Goal: Task Accomplishment & Management: Use online tool/utility

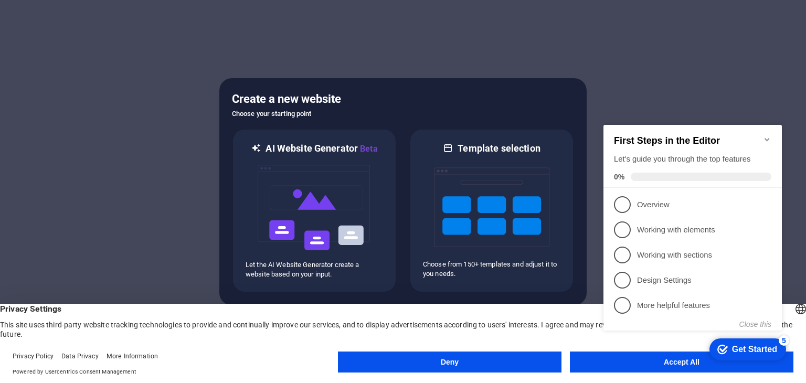
click div "checkmark Get Started 5 First Steps in the Editor Let's guide you through the t…"
click at [766, 135] on icon "Minimize checklist" at bounding box center [767, 139] width 8 height 8
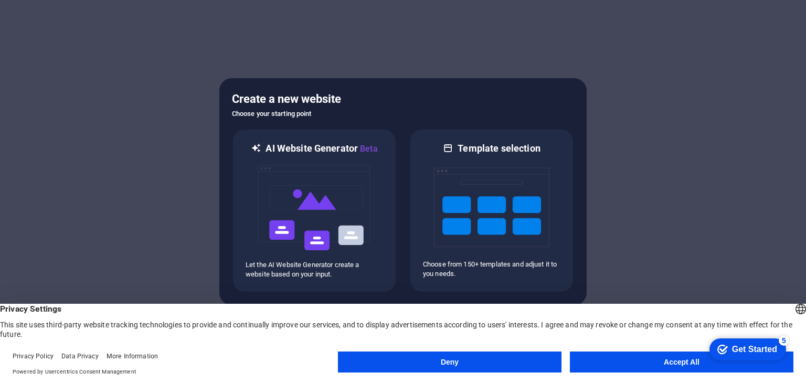
click at [626, 355] on button "Accept All" at bounding box center [682, 362] width 224 height 21
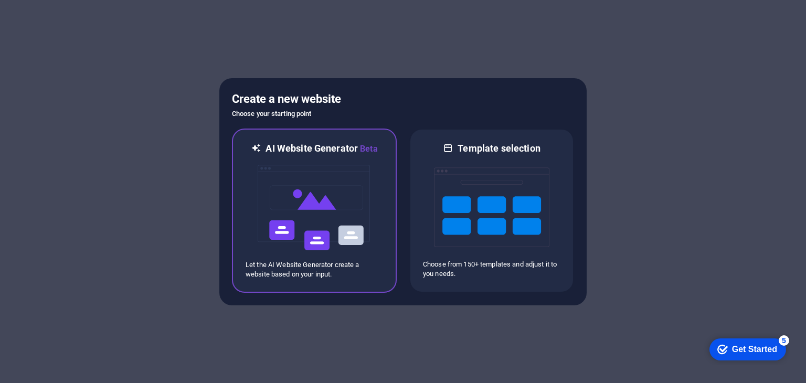
click at [317, 200] on img at bounding box center [314, 207] width 115 height 105
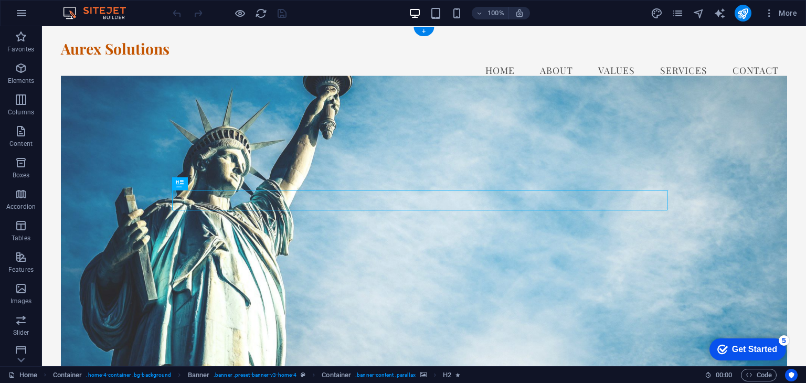
click at [487, 121] on figure at bounding box center [424, 231] width 726 height 310
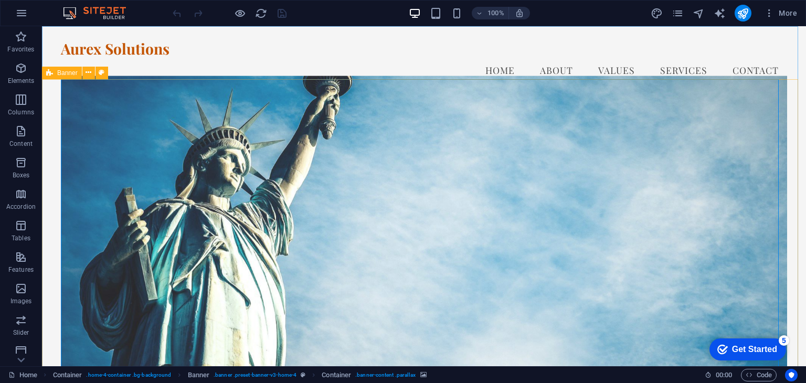
click at [73, 76] on span "Banner" at bounding box center [67, 73] width 20 height 6
click at [92, 72] on button at bounding box center [88, 73] width 13 height 13
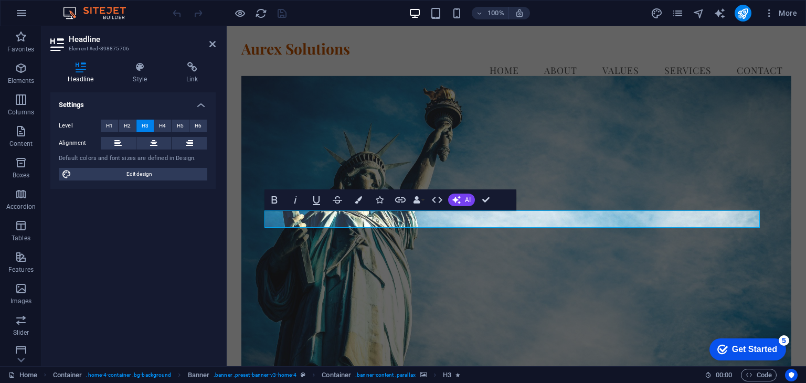
click at [715, 159] on figure at bounding box center [516, 231] width 550 height 310
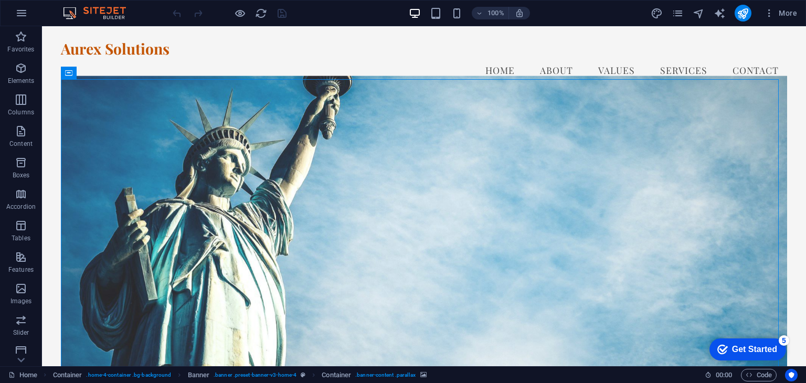
click at [755, 80] on figure at bounding box center [424, 231] width 726 height 310
click at [764, 91] on figure at bounding box center [424, 231] width 726 height 310
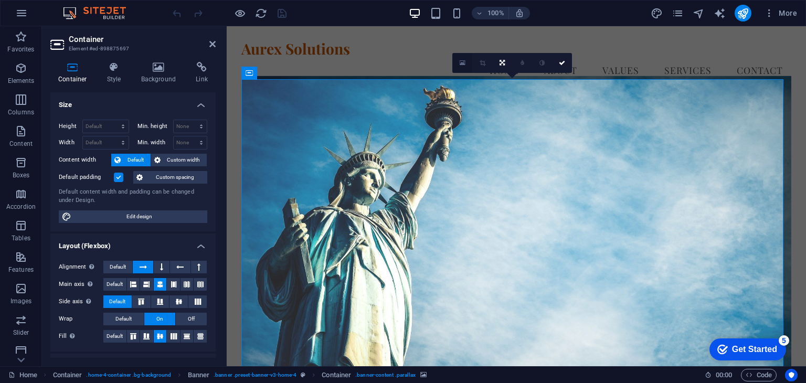
click at [461, 64] on icon at bounding box center [463, 62] width 6 height 7
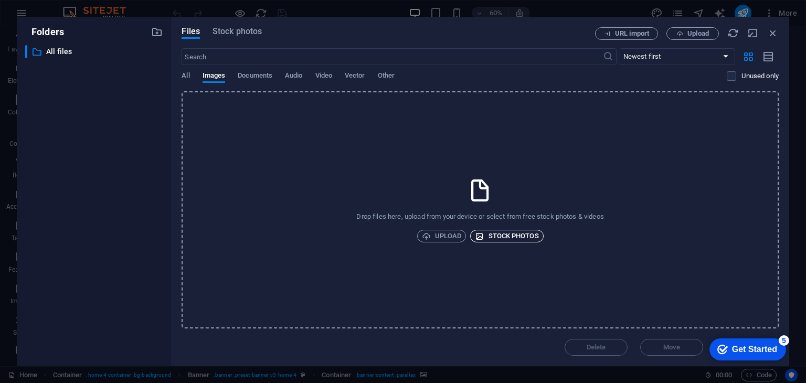
click at [482, 237] on icon "button" at bounding box center [479, 236] width 9 height 9
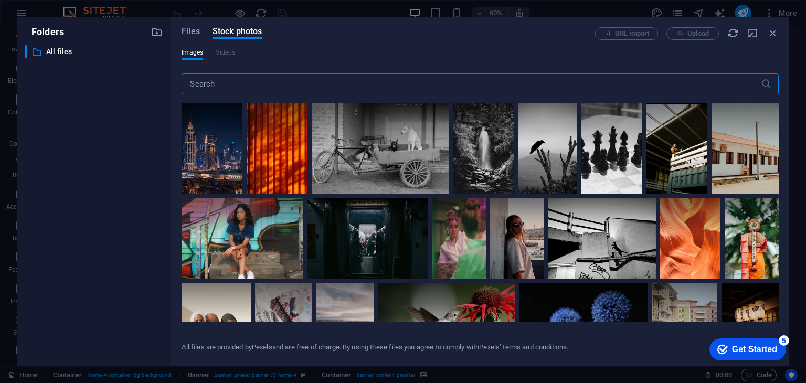
click at [432, 89] on input "text" at bounding box center [471, 83] width 579 height 21
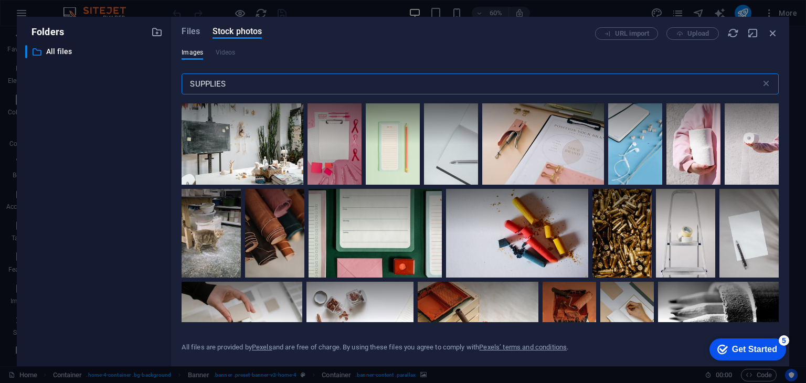
scroll to position [464, 0]
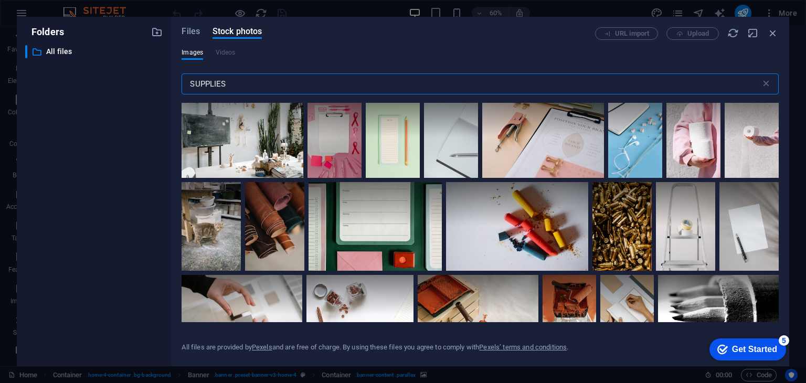
click at [418, 80] on input "SUPPLIES" at bounding box center [471, 83] width 579 height 21
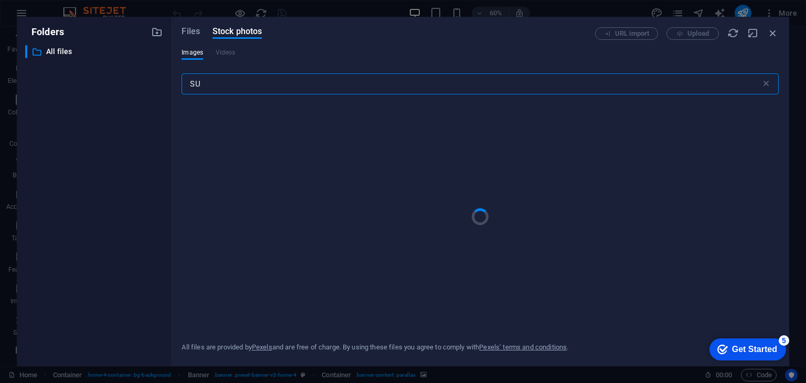
type input "S"
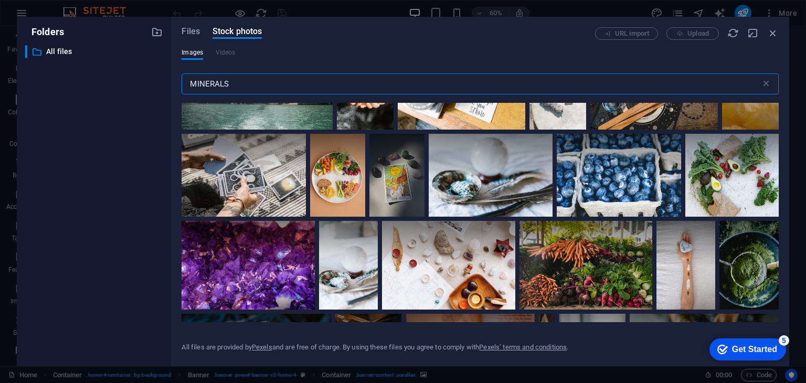
scroll to position [0, 0]
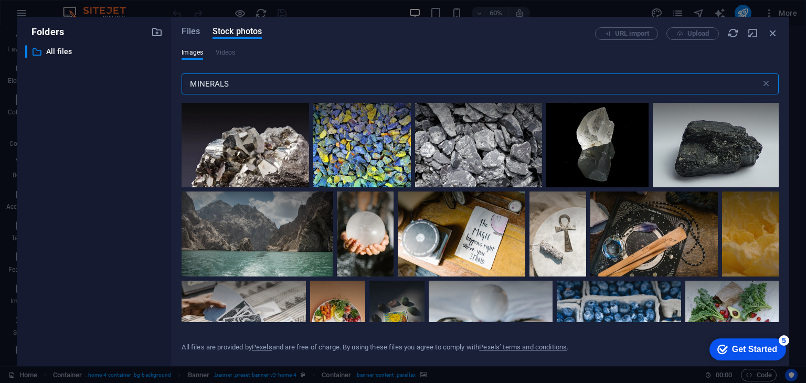
click at [301, 76] on input "MINERALS" at bounding box center [471, 83] width 579 height 21
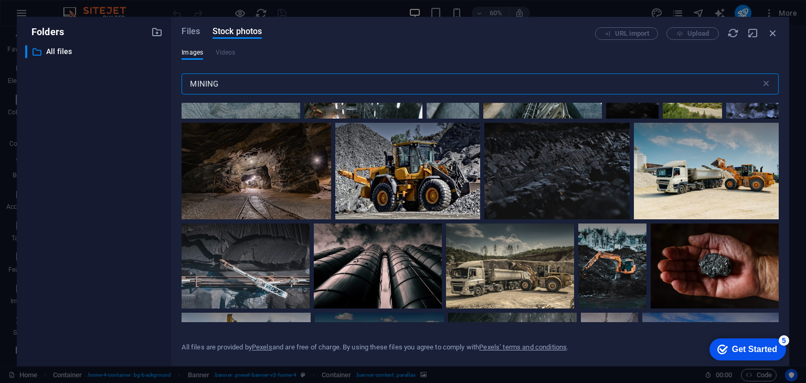
scroll to position [350, 0]
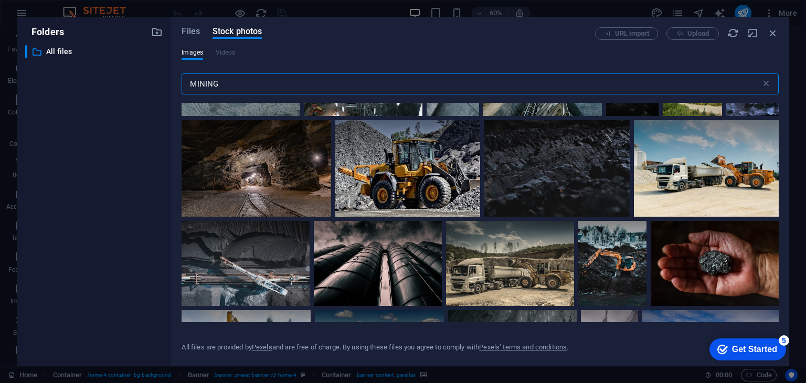
click at [307, 83] on input "MINING" at bounding box center [471, 83] width 579 height 21
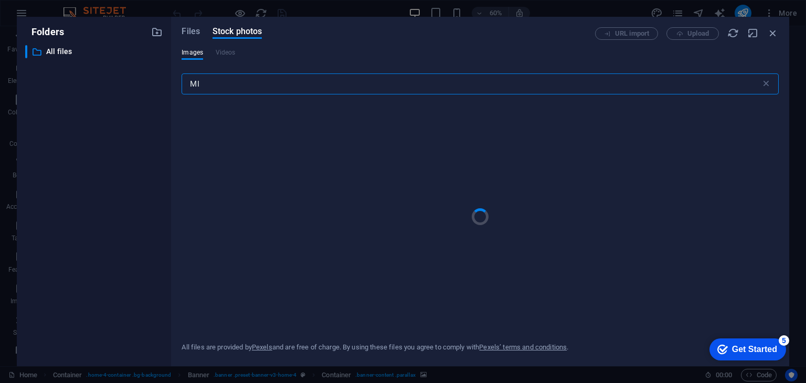
type input "M"
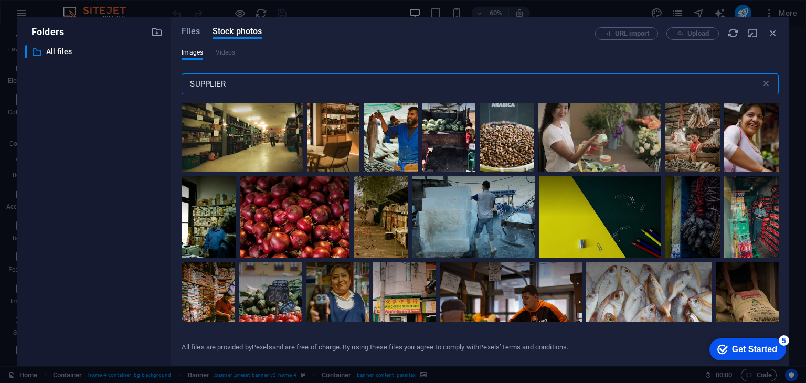
scroll to position [658, 0]
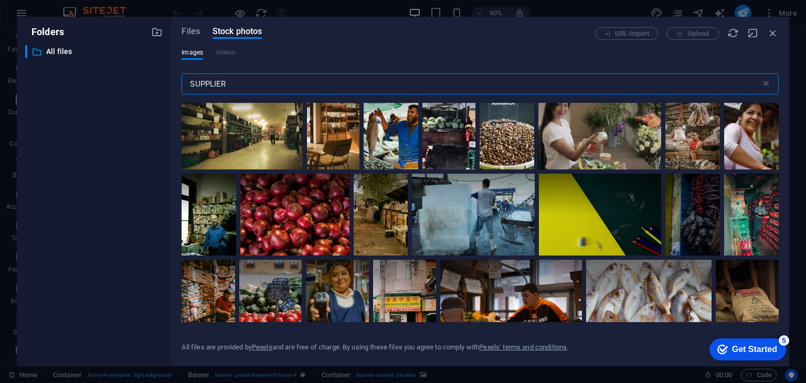
click at [289, 84] on input "SUPPLIER" at bounding box center [471, 83] width 579 height 21
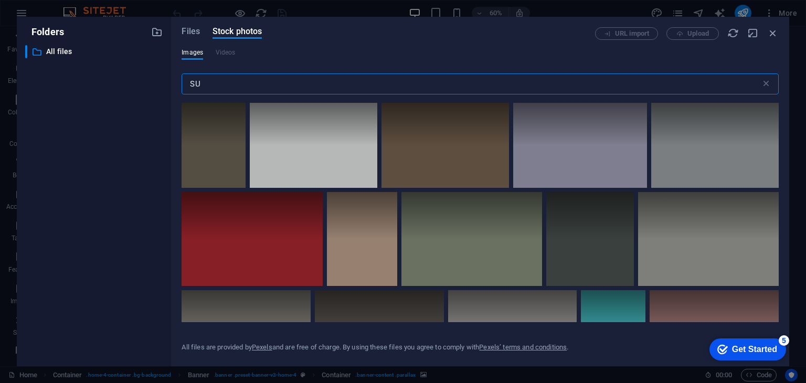
type input "S"
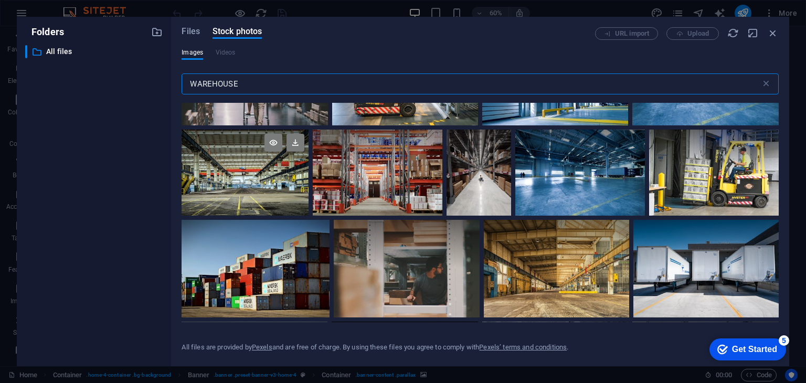
scroll to position [76, 0]
type input "WAREHOUSE"
click at [342, 184] on div at bounding box center [378, 172] width 130 height 87
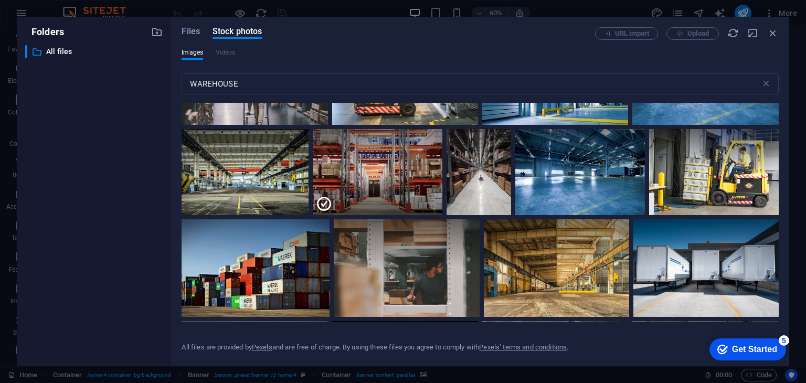
click at [760, 348] on div "Get Started" at bounding box center [754, 349] width 45 height 9
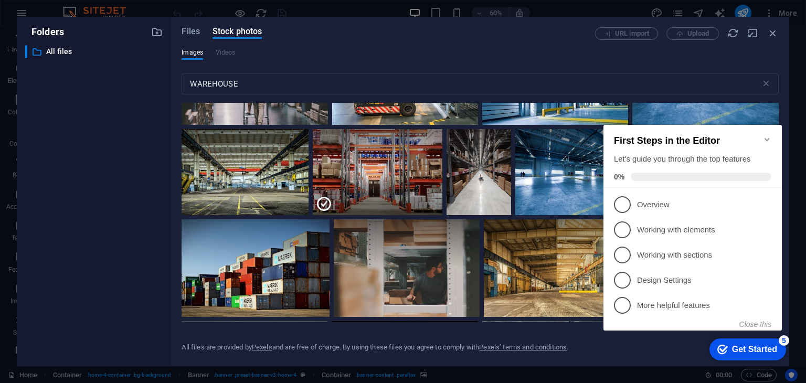
click div "checkmark Get Started 5 First Steps in the Editor Let's guide you through the t…"
click at [769, 135] on icon "Minimize checklist" at bounding box center [767, 139] width 8 height 8
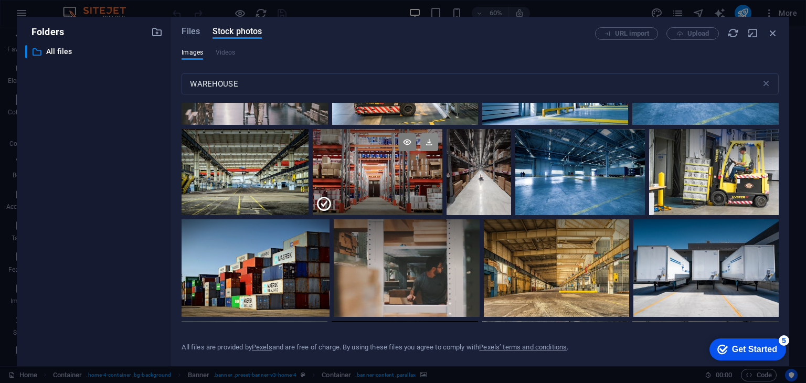
click at [429, 146] on icon at bounding box center [429, 142] width 18 height 18
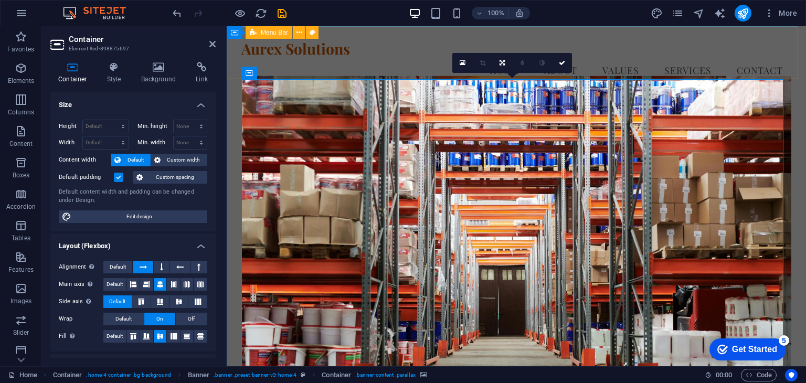
click at [790, 65] on div "Aurex Solutions Menu Home About Values Services Contact" at bounding box center [516, 61] width 579 height 71
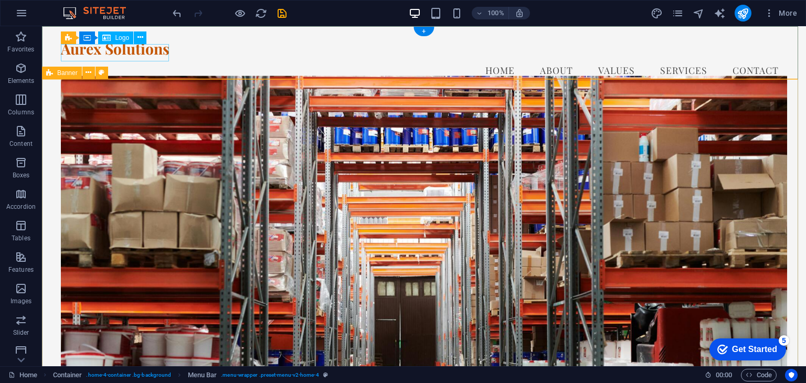
click at [144, 57] on div "Aurex Solutions" at bounding box center [424, 49] width 726 height 18
click at [109, 38] on icon at bounding box center [106, 37] width 8 height 13
click at [141, 37] on icon at bounding box center [140, 37] width 6 height 11
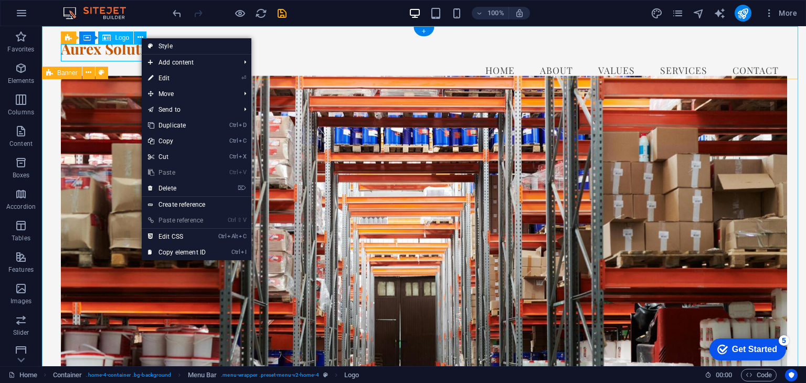
click at [118, 51] on div "Aurex Solutions" at bounding box center [424, 49] width 726 height 18
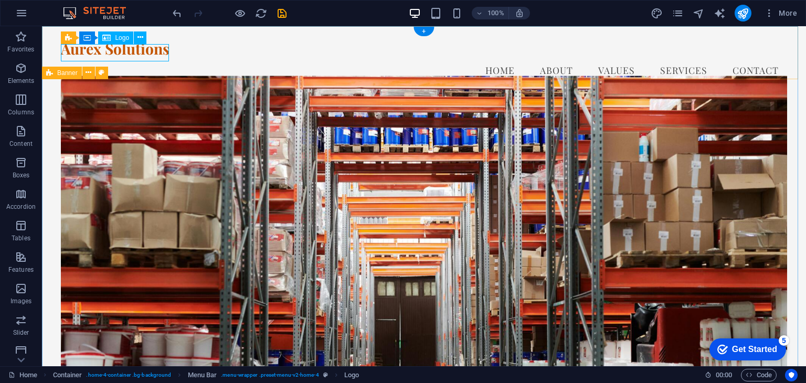
click at [118, 51] on div "Aurex Solutions" at bounding box center [424, 49] width 726 height 18
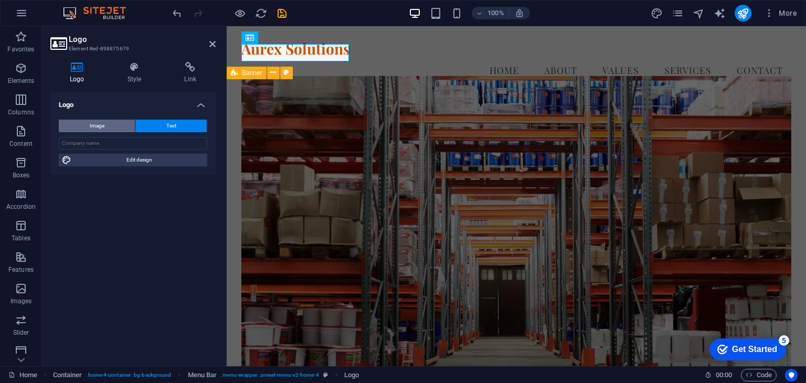
click at [116, 125] on button "Image" at bounding box center [97, 126] width 76 height 13
select select "DISABLED_OPTION_VALUE"
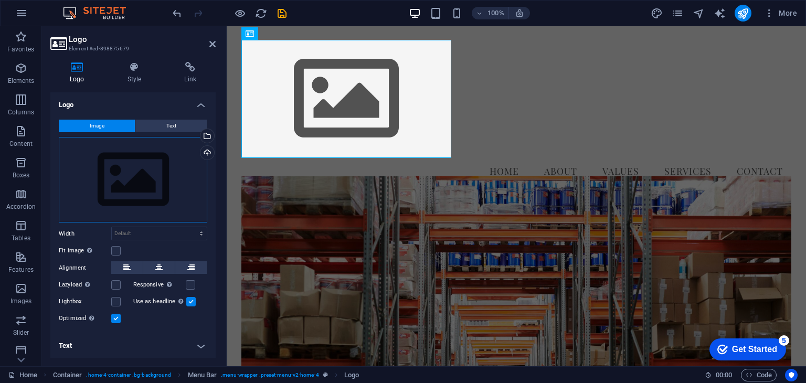
click at [127, 167] on div "Drag files here, click to choose files or select files from Files or our free s…" at bounding box center [133, 180] width 148 height 86
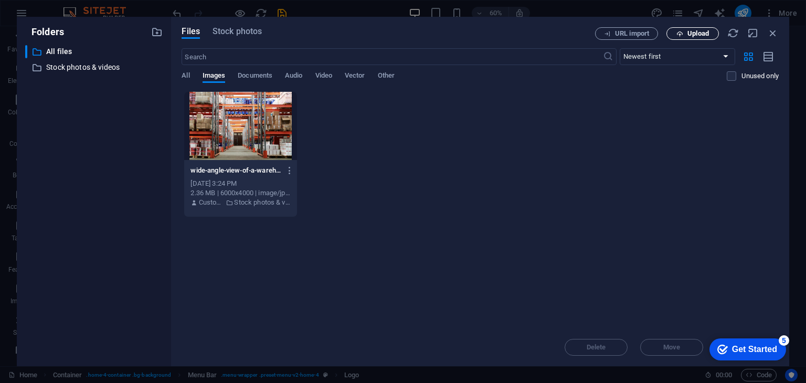
click at [682, 32] on icon "button" at bounding box center [679, 33] width 7 height 7
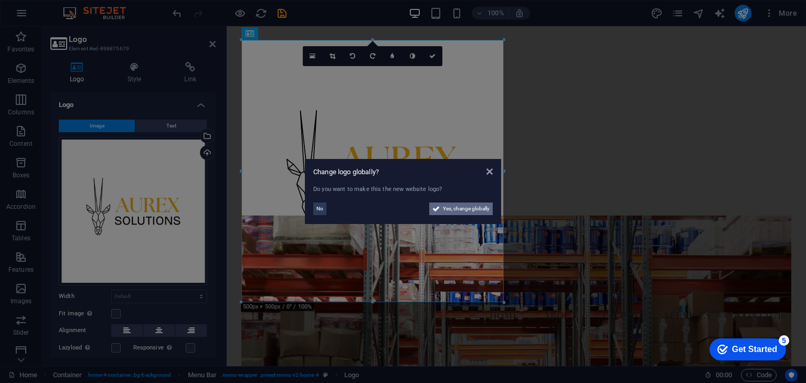
click at [456, 206] on span "Yes, change globally" at bounding box center [466, 209] width 47 height 13
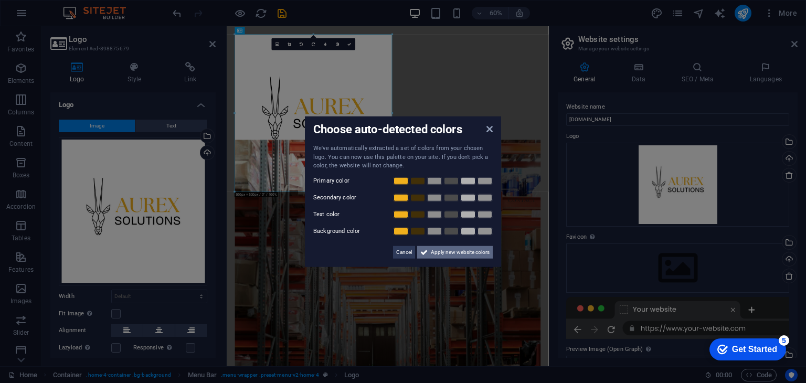
click at [450, 252] on span "Apply new website colors" at bounding box center [460, 252] width 59 height 13
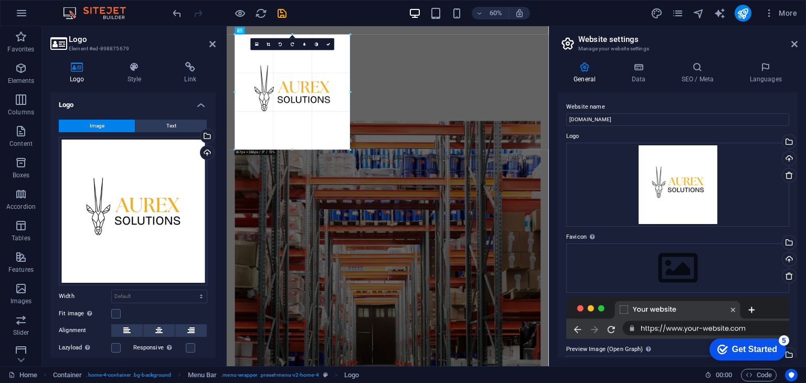
drag, startPoint x: 313, startPoint y: 191, endPoint x: 55, endPoint y: 153, distance: 261.0
type input "367"
select select "px"
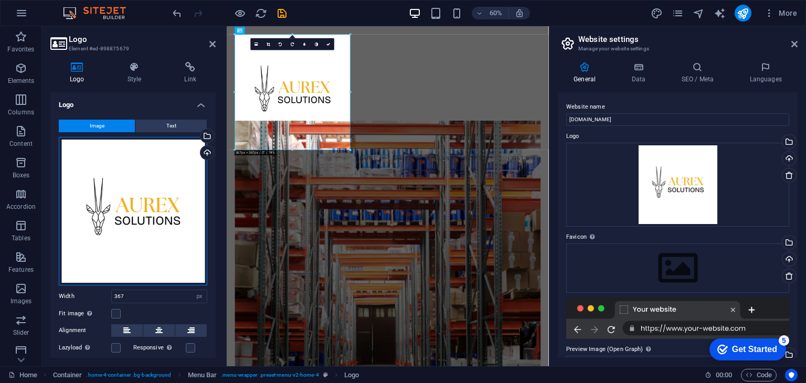
click at [140, 174] on div "Drag files here, click to choose files or select files from Files or our free s…" at bounding box center [133, 211] width 148 height 148
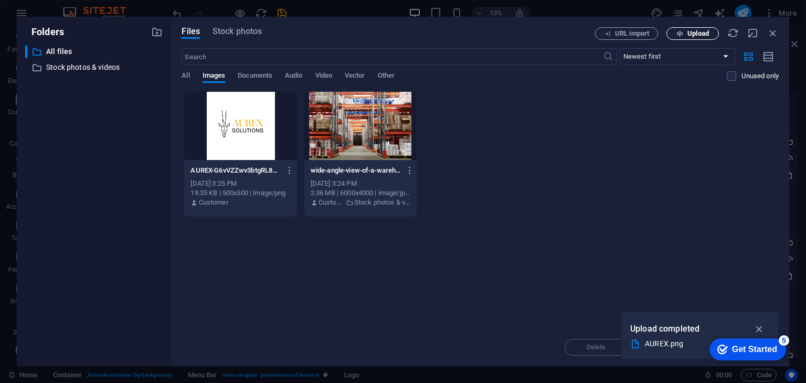
click at [688, 34] on span "Upload" at bounding box center [698, 33] width 22 height 6
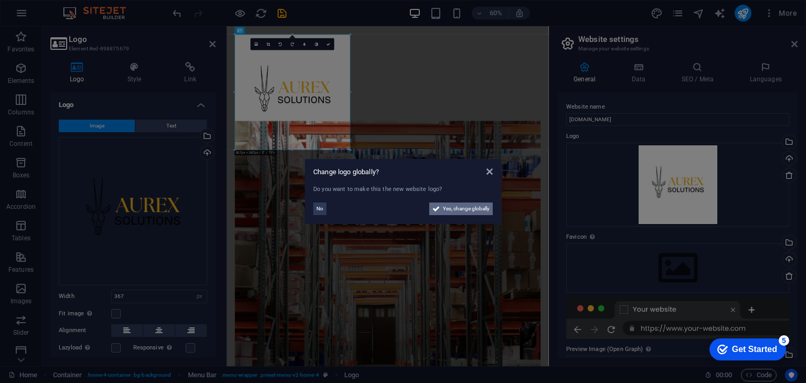
click at [455, 210] on span "Yes, change globally" at bounding box center [466, 209] width 47 height 13
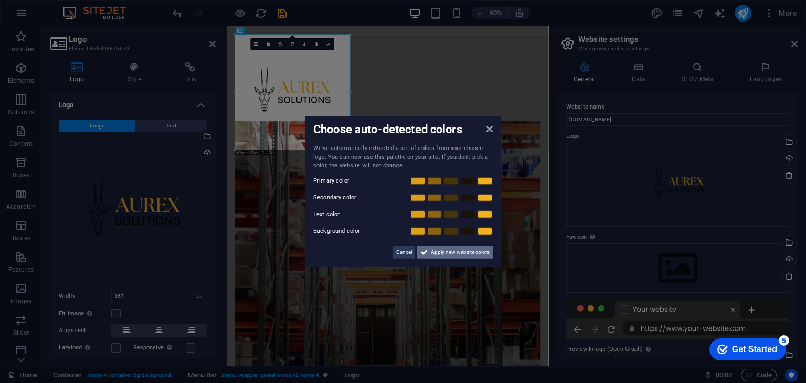
click at [425, 250] on icon at bounding box center [423, 252] width 7 height 13
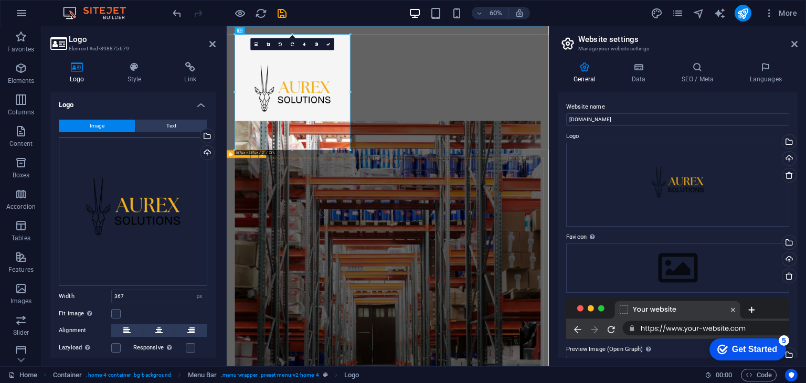
drag, startPoint x: 353, startPoint y: 236, endPoint x: 237, endPoint y: 286, distance: 126.2
click at [268, 45] on icon at bounding box center [269, 44] width 4 height 4
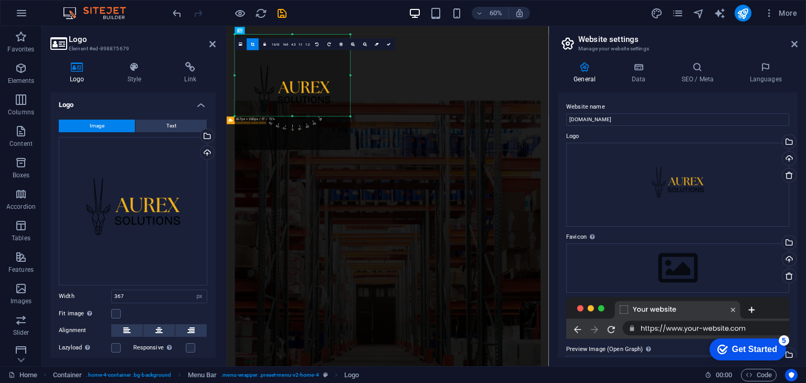
drag, startPoint x: 292, startPoint y: 150, endPoint x: 291, endPoint y: 93, distance: 56.1
click at [291, 93] on div "180 170 160 150 140 130 120 110 100 90 80 70 60 50 40 30 20 10 0 -10 -20 -30 -4…" at bounding box center [292, 75] width 115 height 82
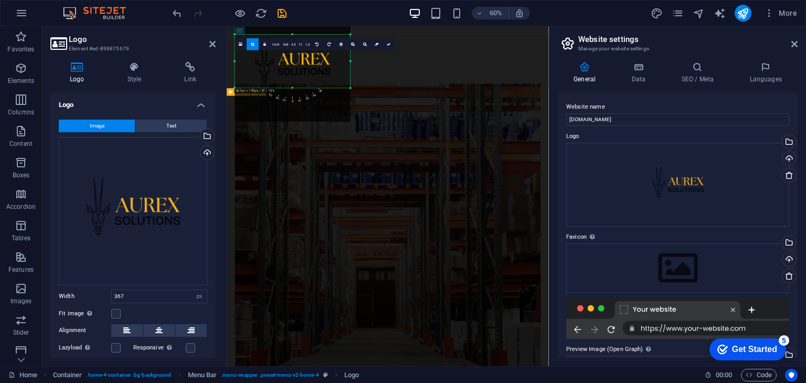
drag, startPoint x: 293, startPoint y: 35, endPoint x: 299, endPoint y: 82, distance: 47.6
click at [299, 82] on div "180 170 160 150 140 130 120 110 100 90 80 70 60 50 40 30 20 10 0 -10 -20 -30 -4…" at bounding box center [292, 61] width 115 height 54
click at [545, 122] on div "Menu Home About Values Services Contact" at bounding box center [495, 97] width 537 height 142
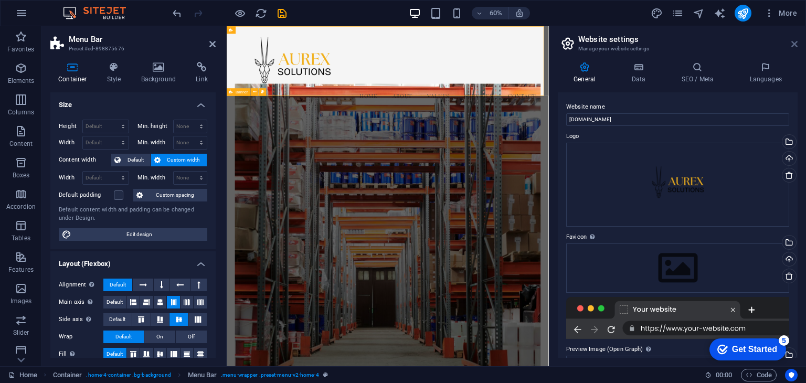
click at [791, 42] on icon at bounding box center [794, 44] width 6 height 8
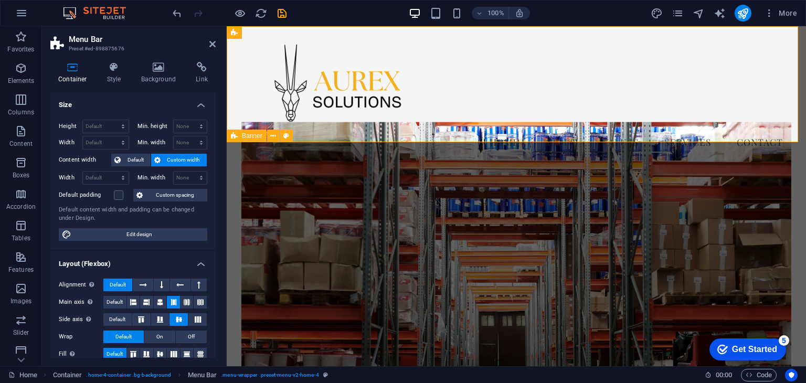
click at [216, 42] on aside "Menu Bar Preset #ed-898875676 Container Style Background Link Size Height Defau…" at bounding box center [134, 196] width 185 height 340
click at [212, 44] on icon at bounding box center [212, 44] width 6 height 8
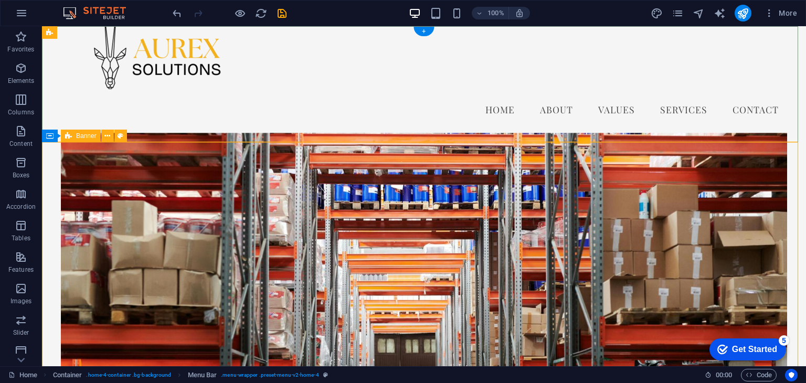
scroll to position [0, 0]
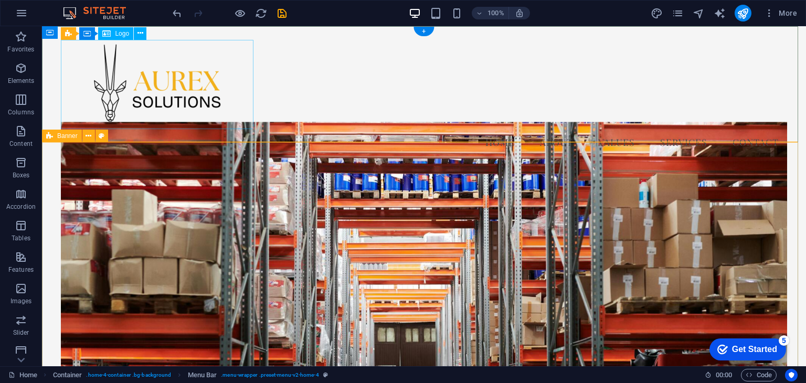
click at [169, 81] on div at bounding box center [424, 84] width 726 height 89
select select "px"
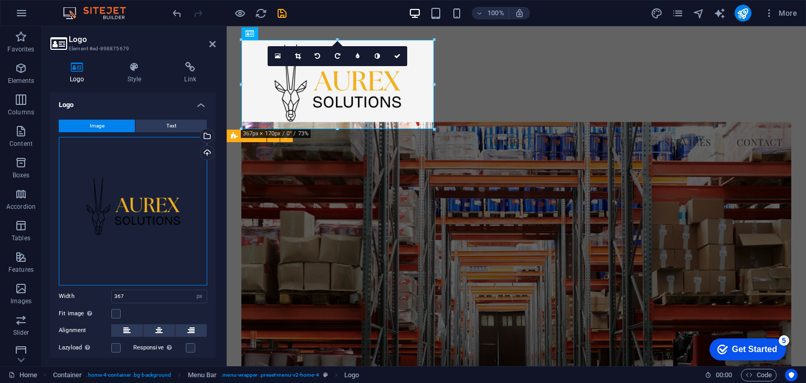
click at [122, 235] on div "Drag files here, click to choose files or select files from Files or our free s…" at bounding box center [133, 211] width 148 height 148
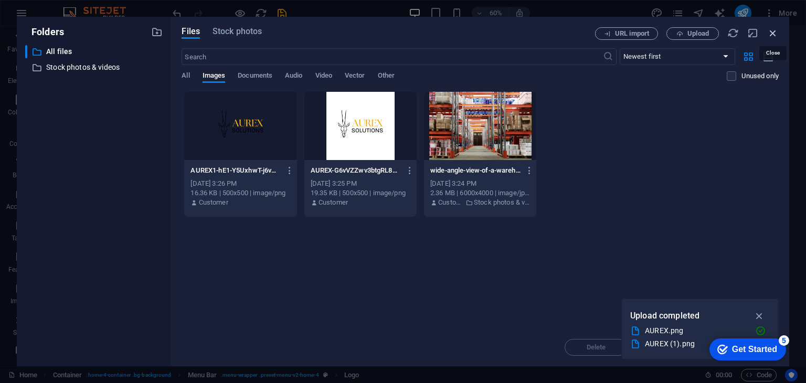
click at [778, 31] on icon "button" at bounding box center [773, 33] width 12 height 12
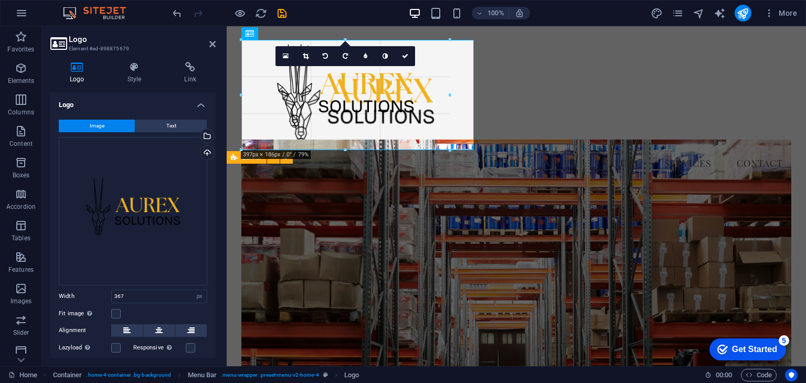
drag, startPoint x: 435, startPoint y: 131, endPoint x: 475, endPoint y: 151, distance: 44.8
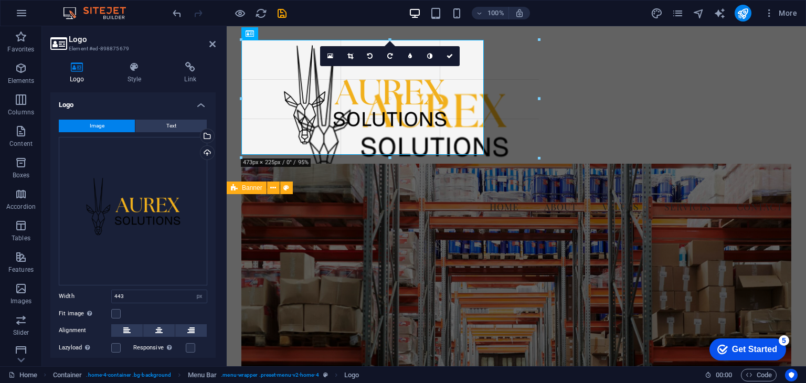
drag, startPoint x: 474, startPoint y: 147, endPoint x: 558, endPoint y: 195, distance: 95.9
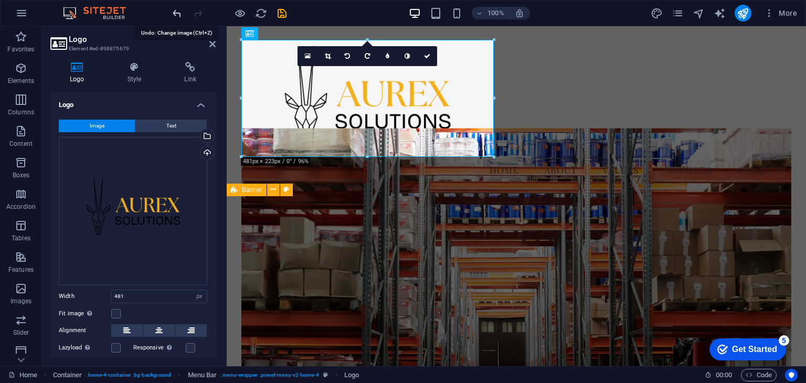
click at [175, 11] on icon "undo" at bounding box center [177, 13] width 12 height 12
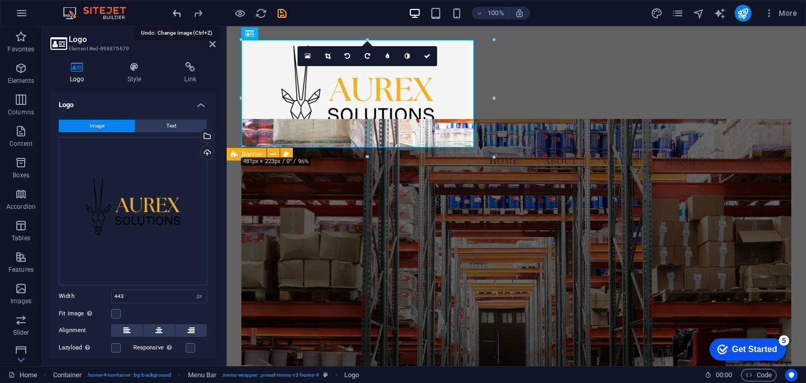
click at [175, 11] on icon "undo" at bounding box center [177, 13] width 12 height 12
type input "367"
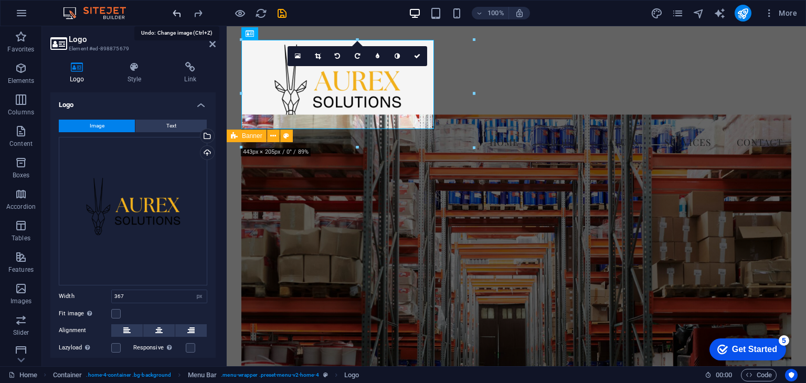
click at [175, 11] on icon "undo" at bounding box center [177, 13] width 12 height 12
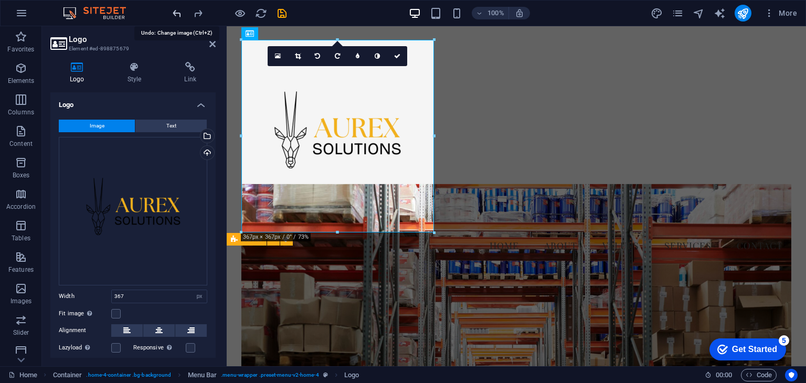
click at [175, 11] on icon "undo" at bounding box center [177, 13] width 12 height 12
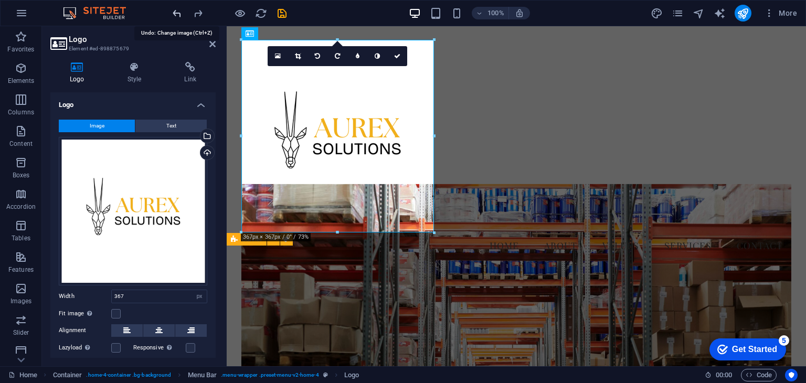
click at [175, 11] on icon "undo" at bounding box center [177, 13] width 12 height 12
select select "DISABLED_OPTION_VALUE"
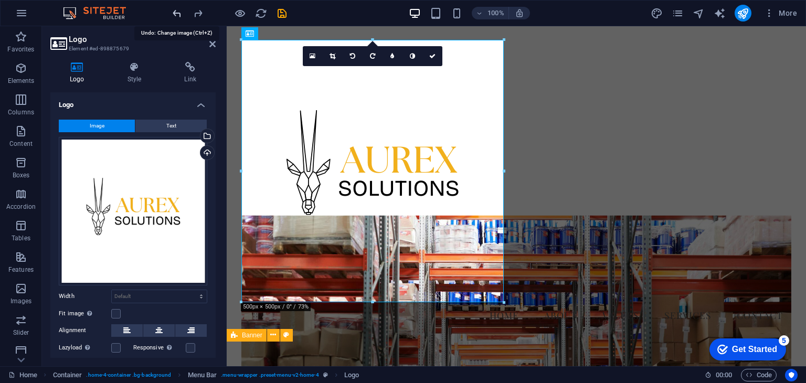
click at [175, 11] on icon "undo" at bounding box center [177, 13] width 12 height 12
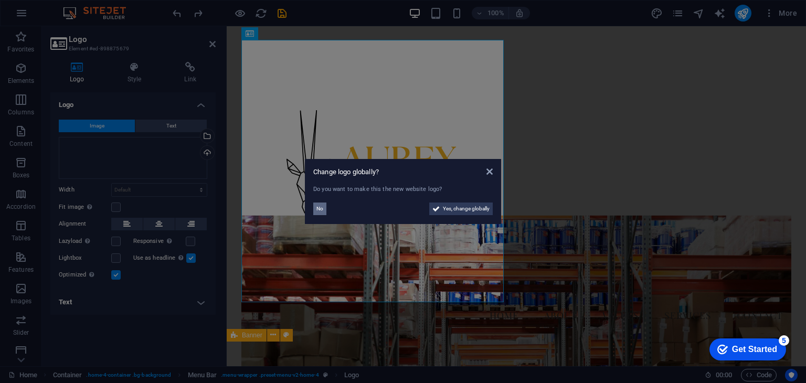
click at [317, 210] on span "No" at bounding box center [319, 209] width 7 height 13
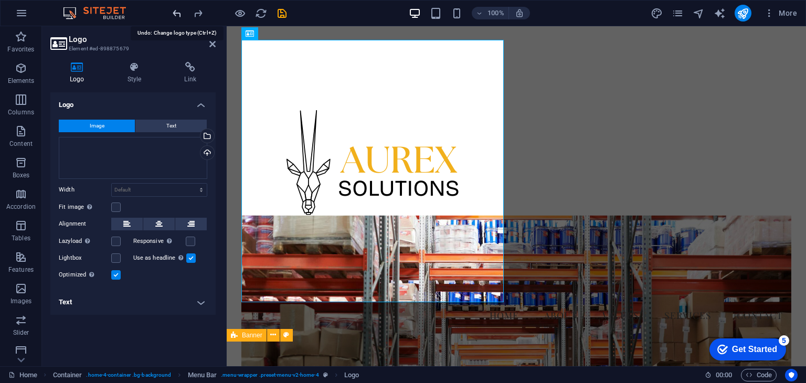
click at [178, 16] on icon "undo" at bounding box center [177, 13] width 12 height 12
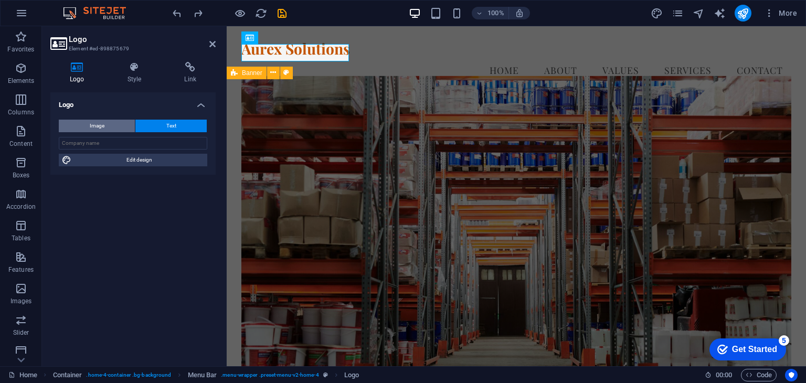
click at [93, 124] on span "Image" at bounding box center [97, 126] width 15 height 13
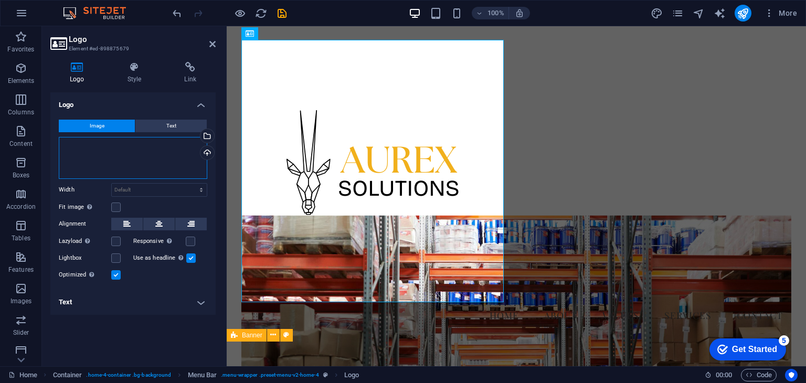
click at [113, 146] on div "Drag files here, click to choose files or select files from Files or our free s…" at bounding box center [133, 158] width 148 height 42
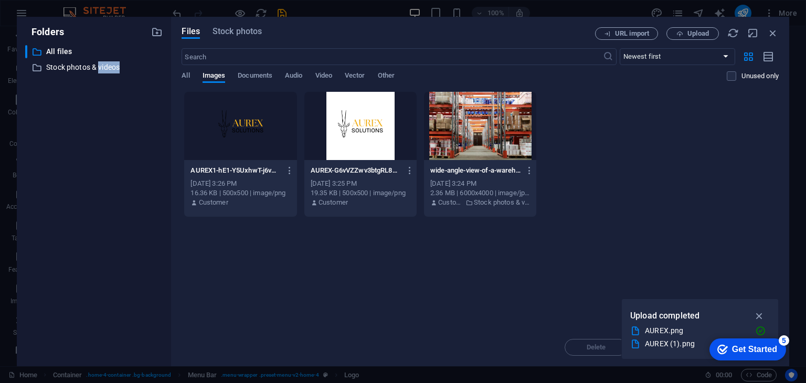
click at [113, 146] on div "​ All files All files ​ Stock photos & videos Stock photos & videos" at bounding box center [93, 201] width 137 height 313
click at [277, 124] on div at bounding box center [240, 126] width 112 height 68
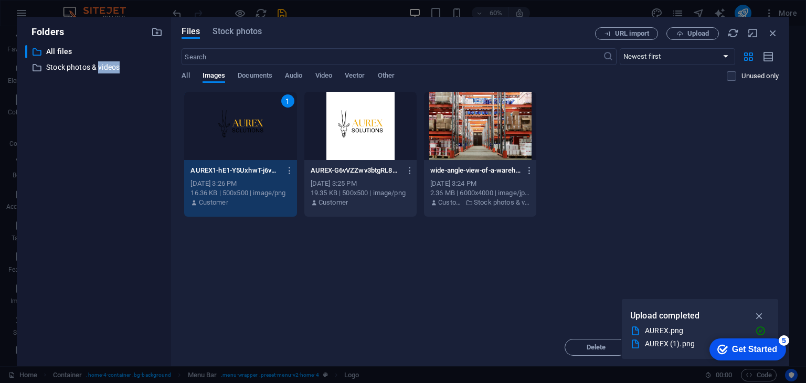
click at [238, 128] on div "1" at bounding box center [240, 126] width 112 height 68
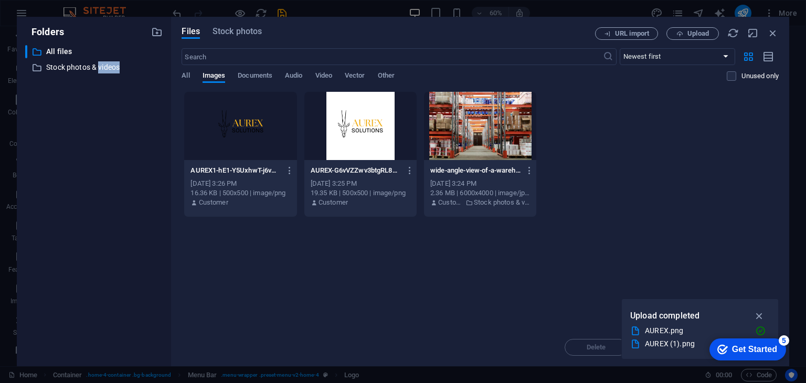
click at [238, 128] on div at bounding box center [240, 126] width 112 height 68
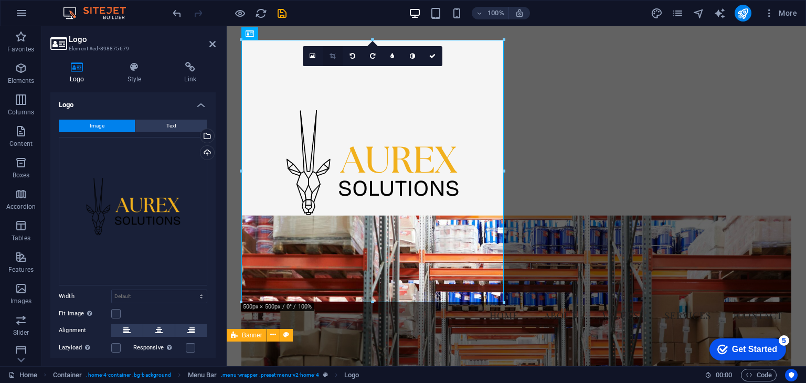
click at [332, 57] on icon at bounding box center [332, 56] width 6 height 6
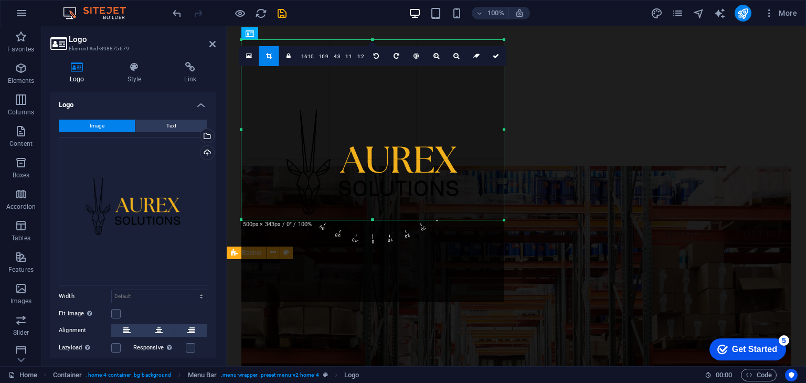
drag, startPoint x: 373, startPoint y: 301, endPoint x: 369, endPoint y: 219, distance: 82.5
click at [369, 219] on div at bounding box center [372, 220] width 262 height 4
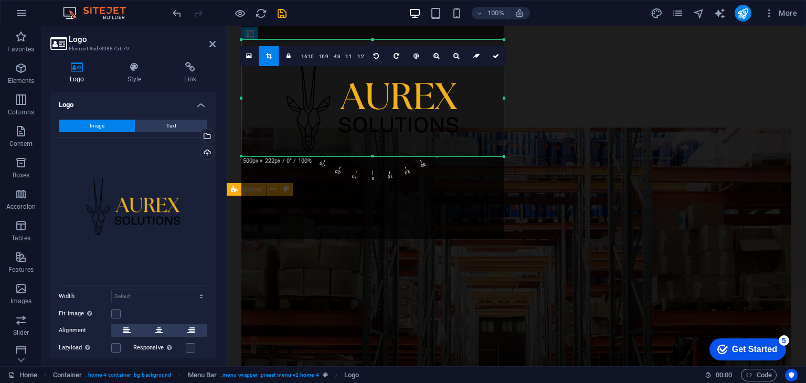
drag, startPoint x: 371, startPoint y: 40, endPoint x: 379, endPoint y: 103, distance: 64.0
click at [379, 103] on div "180 170 160 150 140 130 120 110 100 90 80 70 60 50 40 30 20 10 0 -10 -20 -30 -4…" at bounding box center [372, 98] width 262 height 116
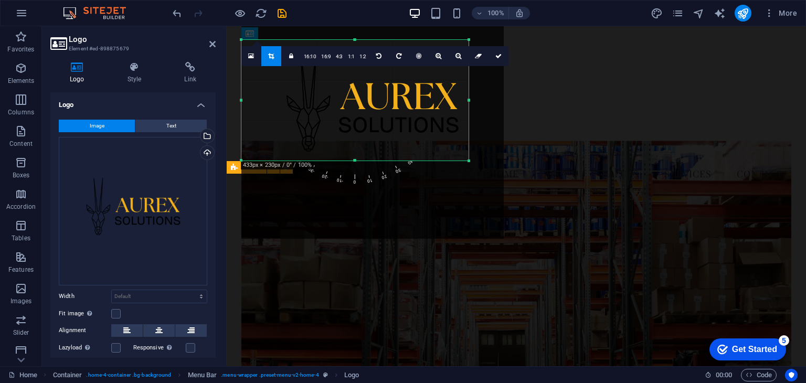
drag, startPoint x: 504, startPoint y: 156, endPoint x: 469, endPoint y: 160, distance: 35.4
click at [469, 160] on div at bounding box center [469, 161] width 6 height 6
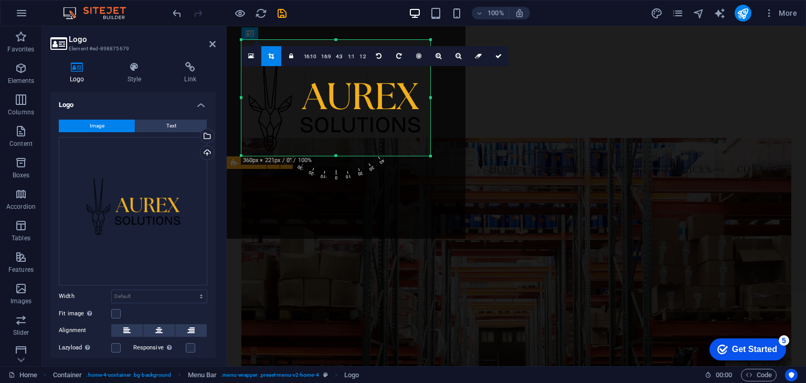
drag, startPoint x: 241, startPoint y: 159, endPoint x: 279, endPoint y: 154, distance: 38.6
click at [279, 154] on div "180 170 160 150 140 130 120 110 100 90 80 70 60 50 40 30 20 10 0 -10 -20 -30 -4…" at bounding box center [335, 98] width 189 height 116
click at [253, 57] on icon at bounding box center [251, 55] width 6 height 7
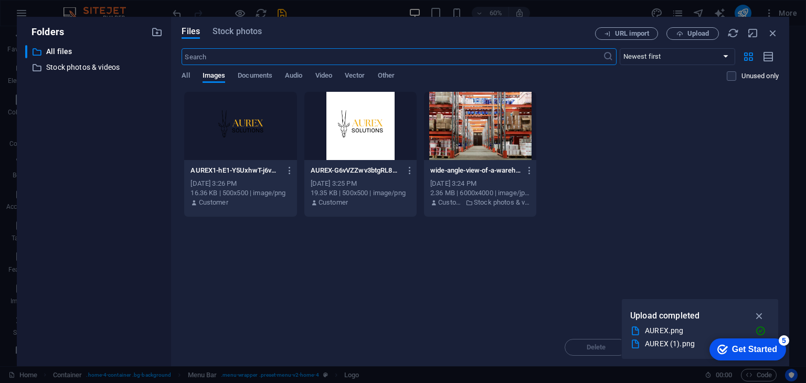
click at [647, 101] on div "AUREX1-hE1-Y5UxhwT-j6vQFxBjQw.png AUREX1-hE1-Y5UxhwT-j6vQFxBjQw.png [DATE] 3:26…" at bounding box center [480, 154] width 597 height 126
click at [774, 34] on icon "button" at bounding box center [773, 33] width 12 height 12
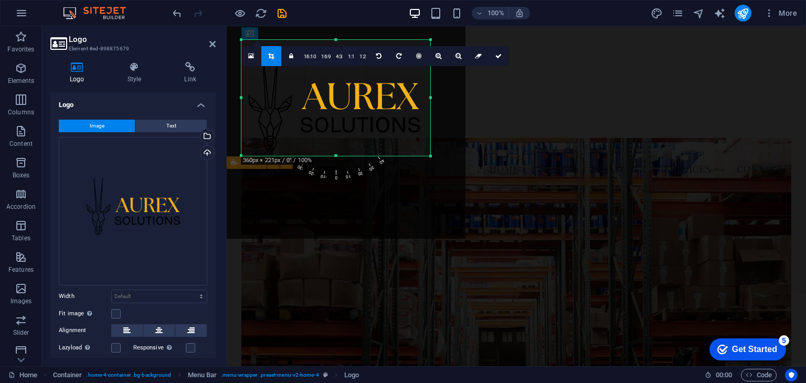
click at [455, 120] on div at bounding box center [334, 107] width 262 height 262
click at [378, 189] on div at bounding box center [334, 107] width 262 height 262
click at [517, 167] on div "Menu Home About Values Services Contact" at bounding box center [516, 110] width 579 height 169
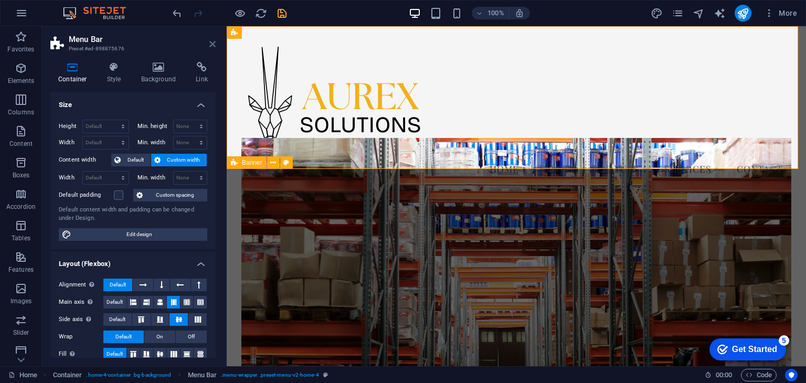
click at [212, 44] on icon at bounding box center [212, 44] width 6 height 8
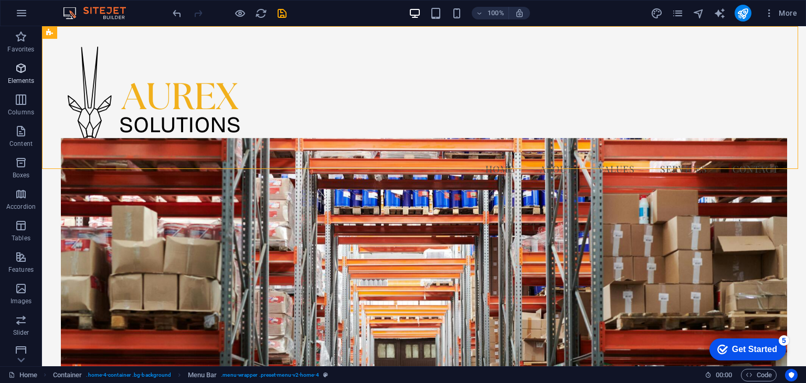
click at [20, 67] on icon "button" at bounding box center [21, 68] width 13 height 13
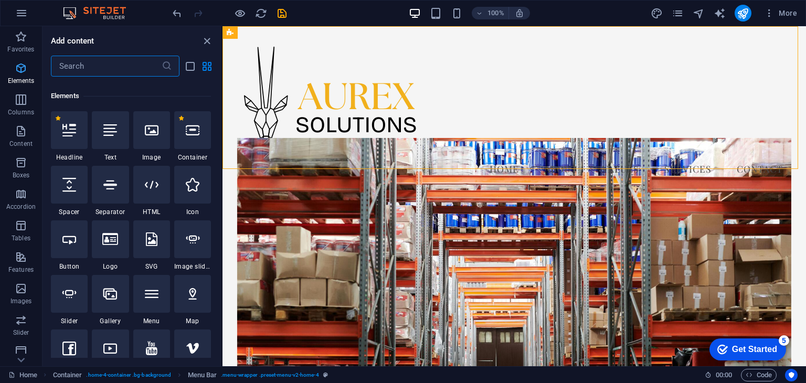
scroll to position [111, 0]
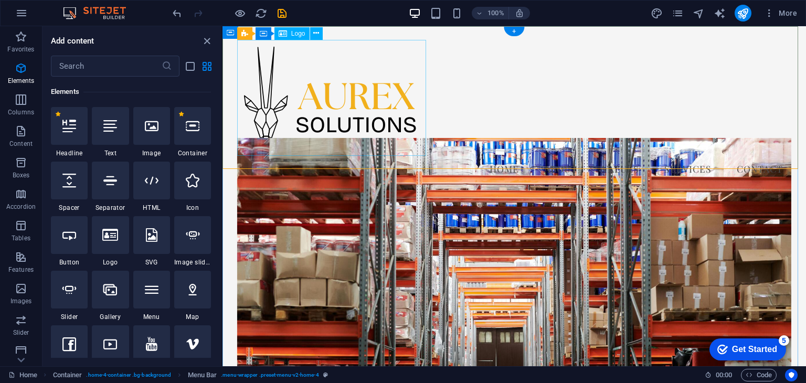
click at [331, 124] on div at bounding box center [514, 98] width 554 height 116
click at [320, 104] on div at bounding box center [514, 98] width 554 height 116
select select "px"
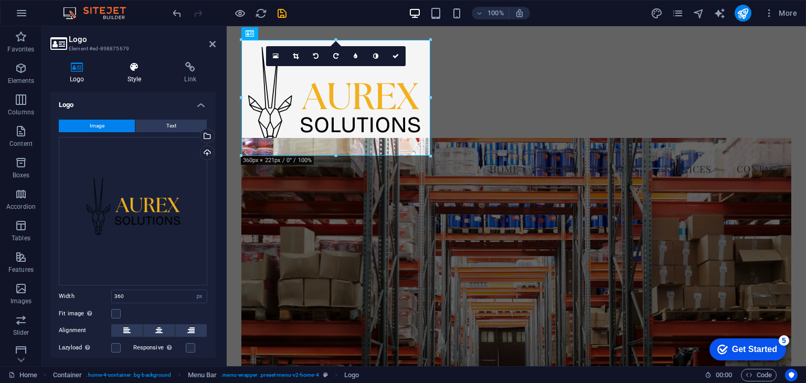
click at [124, 68] on icon at bounding box center [134, 67] width 53 height 10
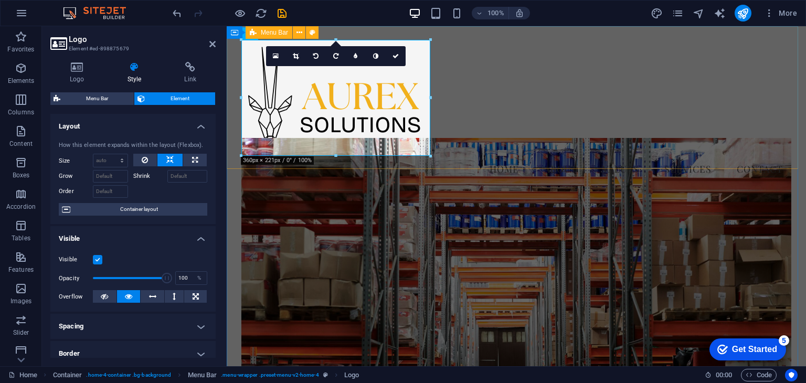
click at [514, 136] on div "Menu Home About Values Services Contact" at bounding box center [516, 110] width 579 height 169
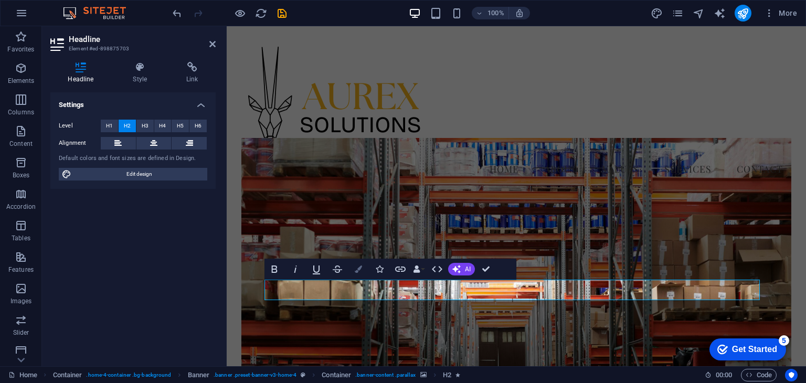
click at [356, 271] on icon "button" at bounding box center [358, 268] width 7 height 7
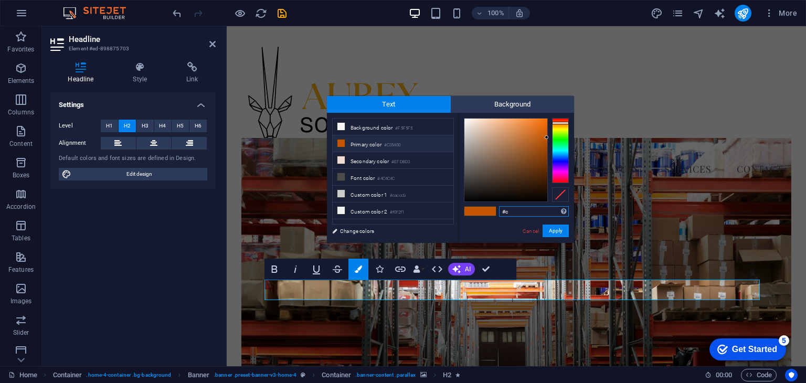
type input "#"
paste input "#f1b01c"
type input "#f1b01c"
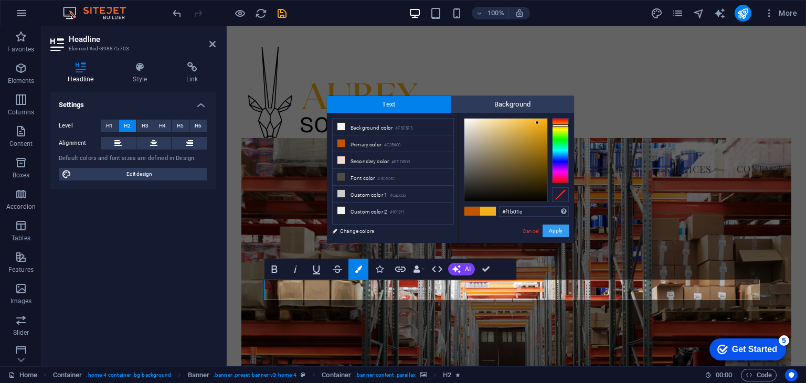
click at [556, 228] on button "Apply" at bounding box center [555, 231] width 26 height 13
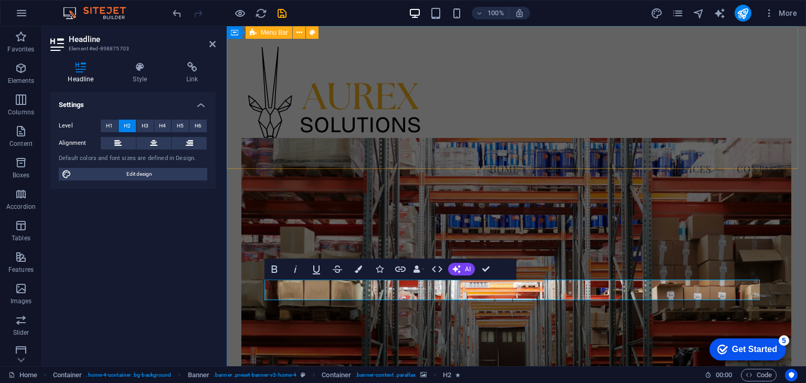
click at [770, 159] on div "Menu Home About Values Services Contact" at bounding box center [516, 110] width 579 height 169
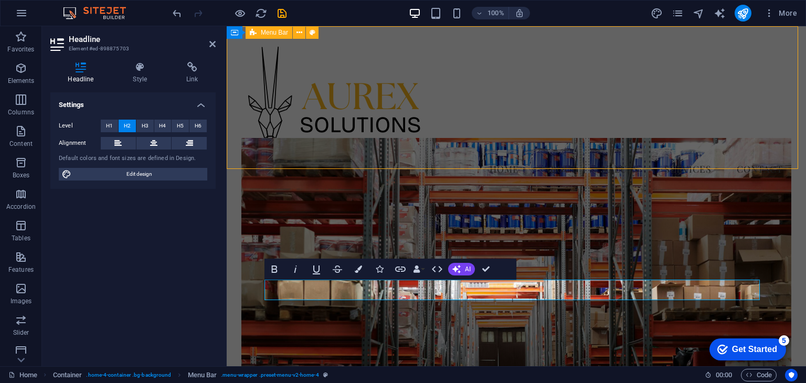
click at [770, 159] on div "Menu Home About Values Services Contact" at bounding box center [516, 110] width 579 height 169
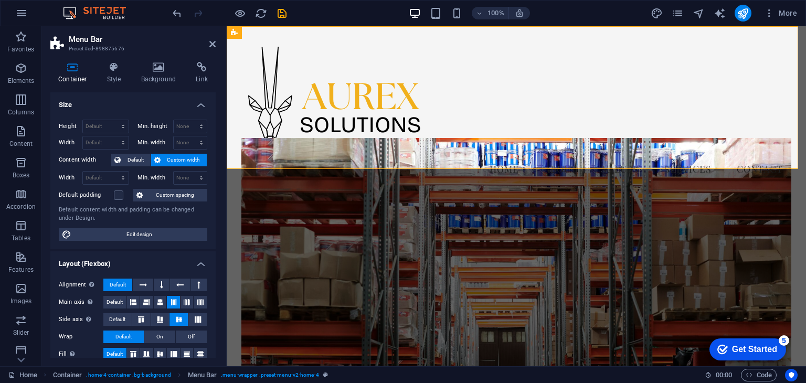
scroll to position [297, 0]
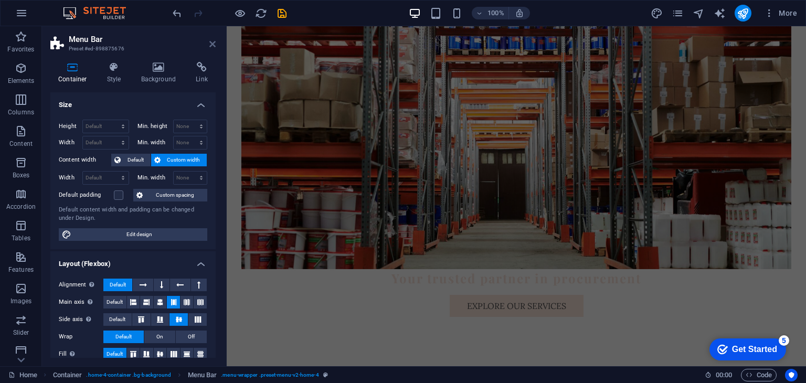
click at [214, 42] on icon at bounding box center [212, 44] width 6 height 8
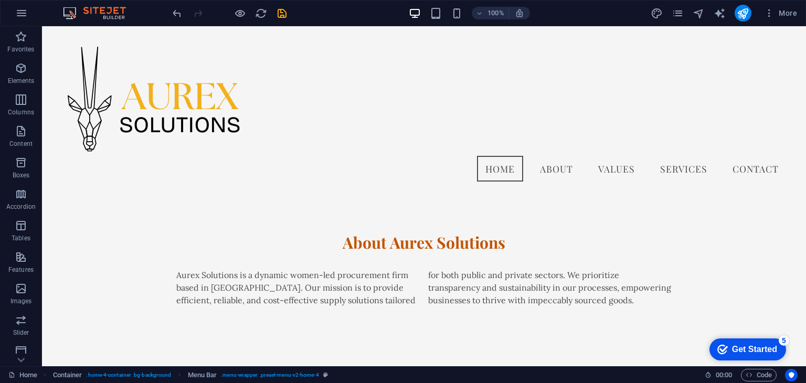
scroll to position [0, 0]
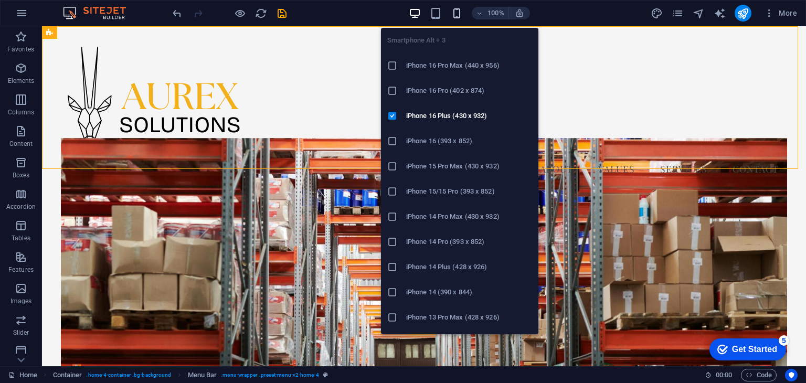
click at [459, 16] on icon "button" at bounding box center [457, 13] width 12 height 12
